Goal: Submit feedback/report problem

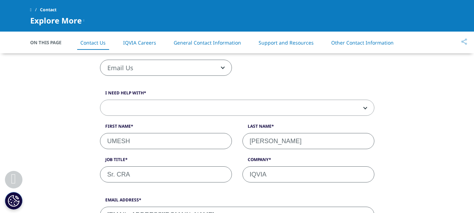
scroll to position [175, 0]
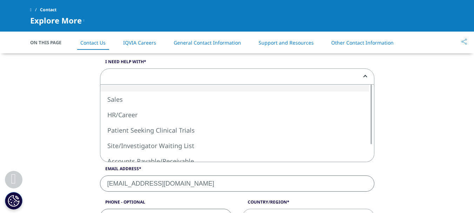
click at [366, 74] on span at bounding box center [237, 77] width 274 height 16
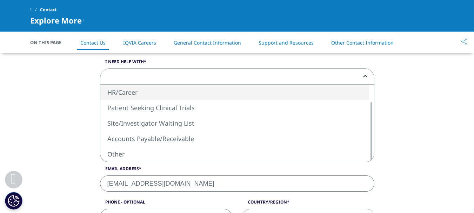
select select "HR/Career"
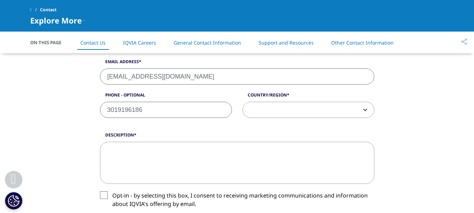
scroll to position [316, 0]
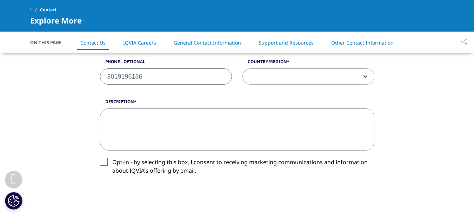
click at [279, 77] on span at bounding box center [308, 77] width 131 height 16
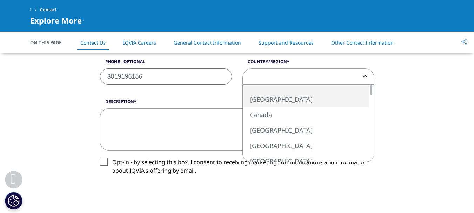
select select "[GEOGRAPHIC_DATA]"
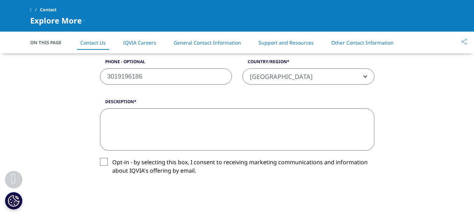
click at [132, 120] on textarea "Description" at bounding box center [237, 129] width 274 height 42
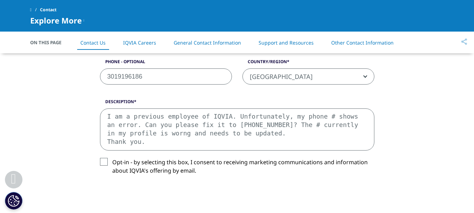
scroll to position [4, 0]
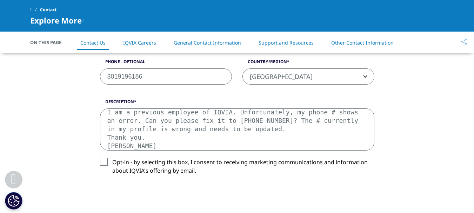
type textarea "I am a previous employee of IQVIA. Unfortunately, my phone # shows an error. Ca…"
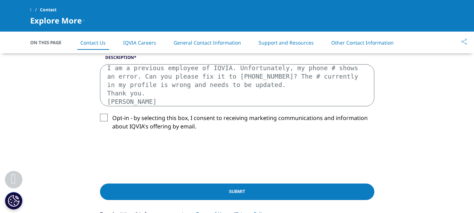
scroll to position [351, 0]
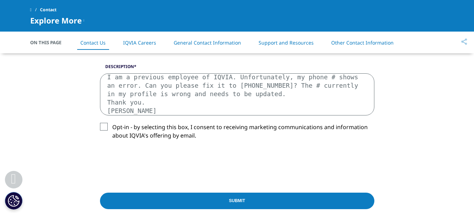
click at [230, 198] on input "Submit" at bounding box center [237, 201] width 274 height 16
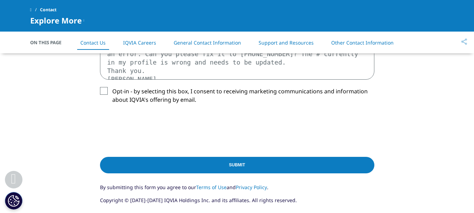
scroll to position [366, 0]
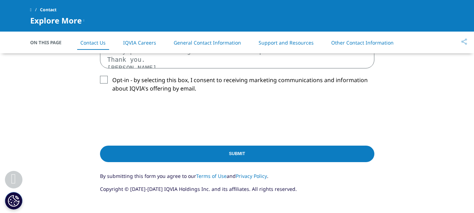
click at [241, 154] on input "Submit" at bounding box center [237, 154] width 274 height 16
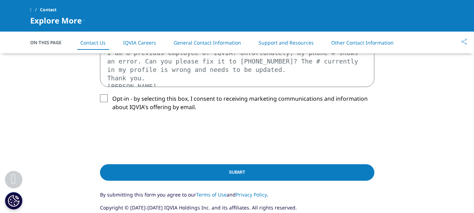
scroll to position [351, 0]
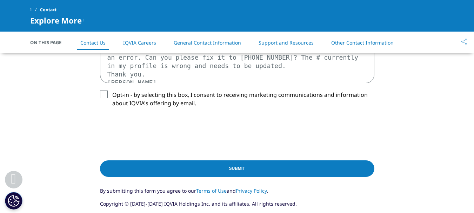
click at [238, 166] on input "Submit" at bounding box center [237, 168] width 274 height 16
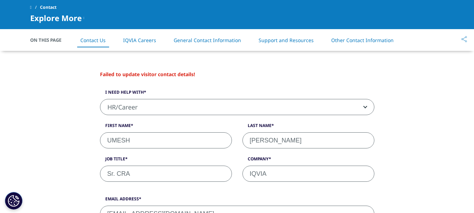
scroll to position [78, 0]
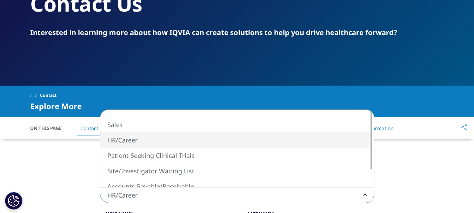
click at [168, 194] on span "HR/Career" at bounding box center [237, 195] width 274 height 16
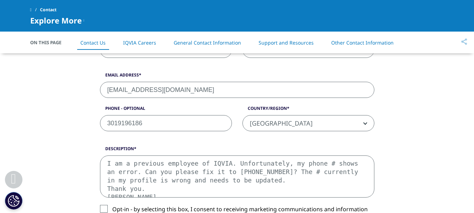
scroll to position [253, 0]
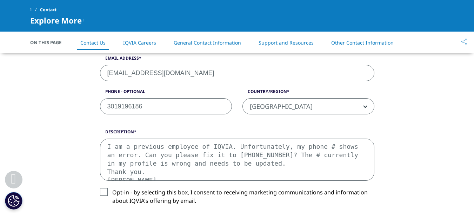
drag, startPoint x: 107, startPoint y: 146, endPoint x: 174, endPoint y: 201, distance: 86.7
click at [174, 202] on div "Description I am a previous employee of IQVIA. Unfortunately, my phone # shows …" at bounding box center [237, 172] width 285 height 87
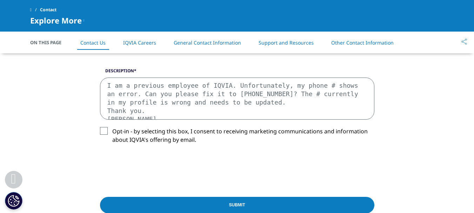
scroll to position [324, 0]
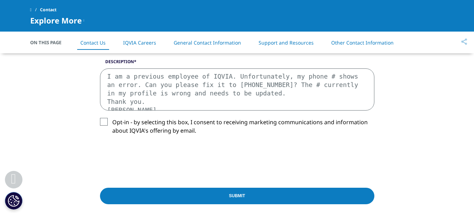
click at [104, 121] on label "Opt-in - by selecting this box, I consent to receiving marketing communications…" at bounding box center [237, 128] width 274 height 21
click at [112, 118] on input "Opt-in - by selecting this box, I consent to receiving marketing communications…" at bounding box center [112, 118] width 0 height 0
click at [198, 84] on textarea "I am a previous employee of IQVIA. Unfortunately, my phone # shows an error. Ca…" at bounding box center [237, 89] width 274 height 42
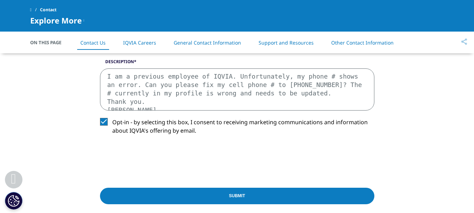
click at [279, 105] on textarea "I am a previous employee of IQVIA. Unfortunately, my phone # shows an error. Ca…" at bounding box center [237, 89] width 274 height 42
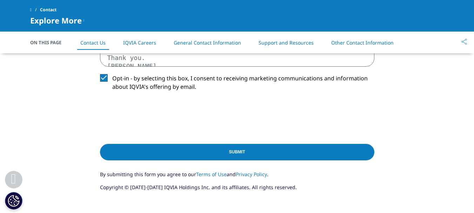
scroll to position [429, 0]
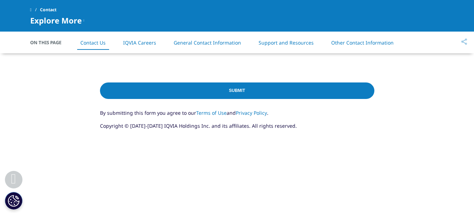
type textarea "I am a previous employee of IQVIA. Unfortunately, my phone # shows an error. Ca…"
click at [239, 89] on input "Submit" at bounding box center [237, 90] width 274 height 16
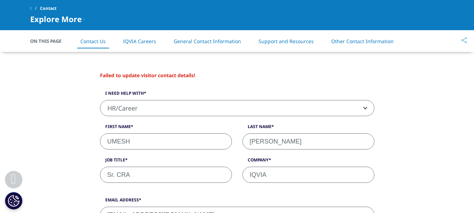
scroll to position [175, 0]
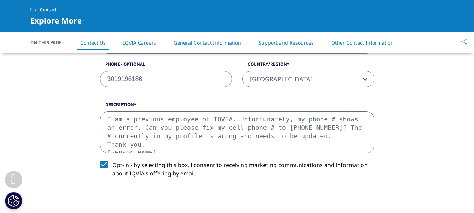
click at [206, 42] on link "General Contact Information" at bounding box center [207, 42] width 67 height 7
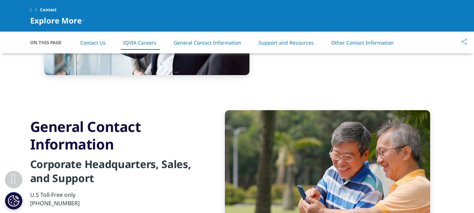
scroll to position [654, 0]
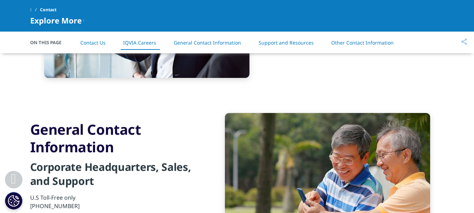
click at [279, 42] on link "Support and Resources" at bounding box center [286, 42] width 55 height 7
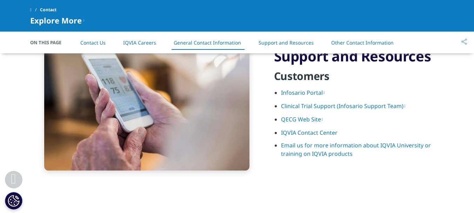
click at [355, 42] on link "Other Contact Information" at bounding box center [362, 42] width 62 height 7
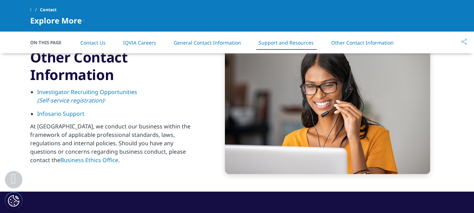
scroll to position [1061, 0]
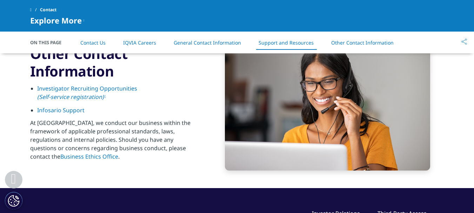
click at [64, 93] on link "Investigator Recruiting Opportunities (Self-service registration)" at bounding box center [87, 93] width 100 height 16
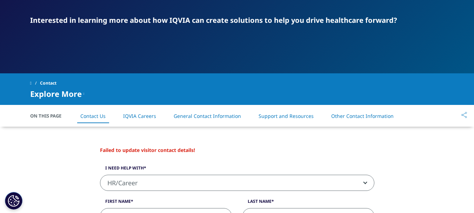
scroll to position [99, 0]
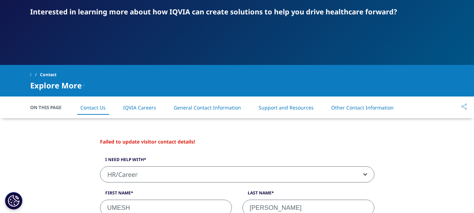
click at [160, 176] on span "HR/Career" at bounding box center [237, 175] width 274 height 16
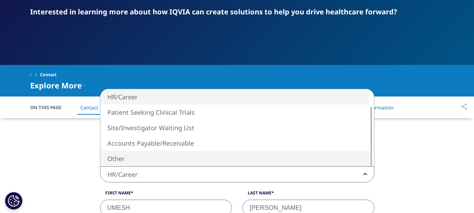
select select "Other"
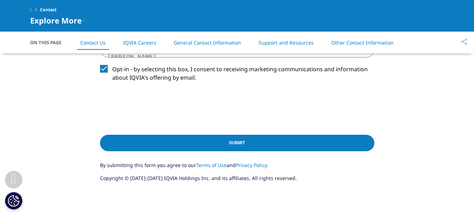
scroll to position [414, 0]
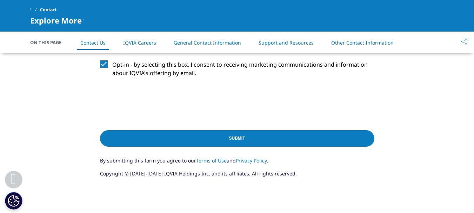
click at [221, 141] on input "Submit" at bounding box center [237, 138] width 274 height 16
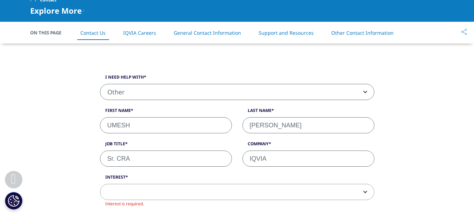
scroll to position [218, 0]
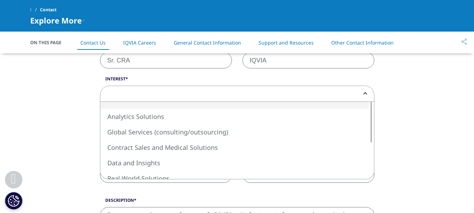
click at [155, 94] on span at bounding box center [237, 94] width 274 height 16
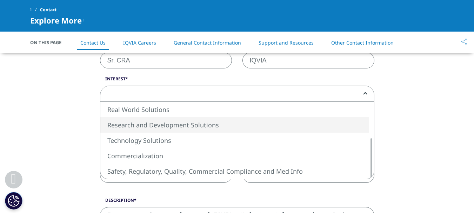
select select "Research and Development Solutions"
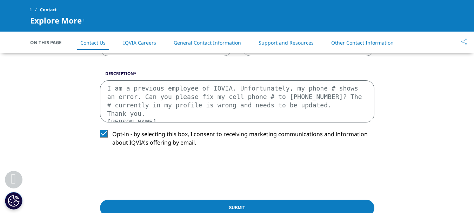
scroll to position [359, 0]
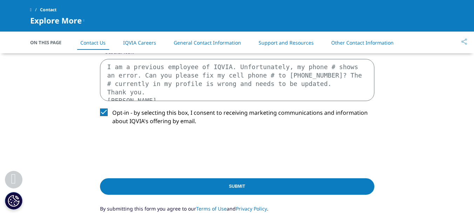
click at [219, 185] on input "Submit" at bounding box center [237, 186] width 274 height 16
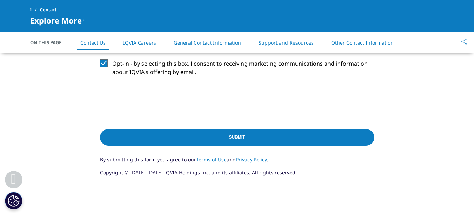
scroll to position [429, 0]
